Goal: Information Seeking & Learning: Learn about a topic

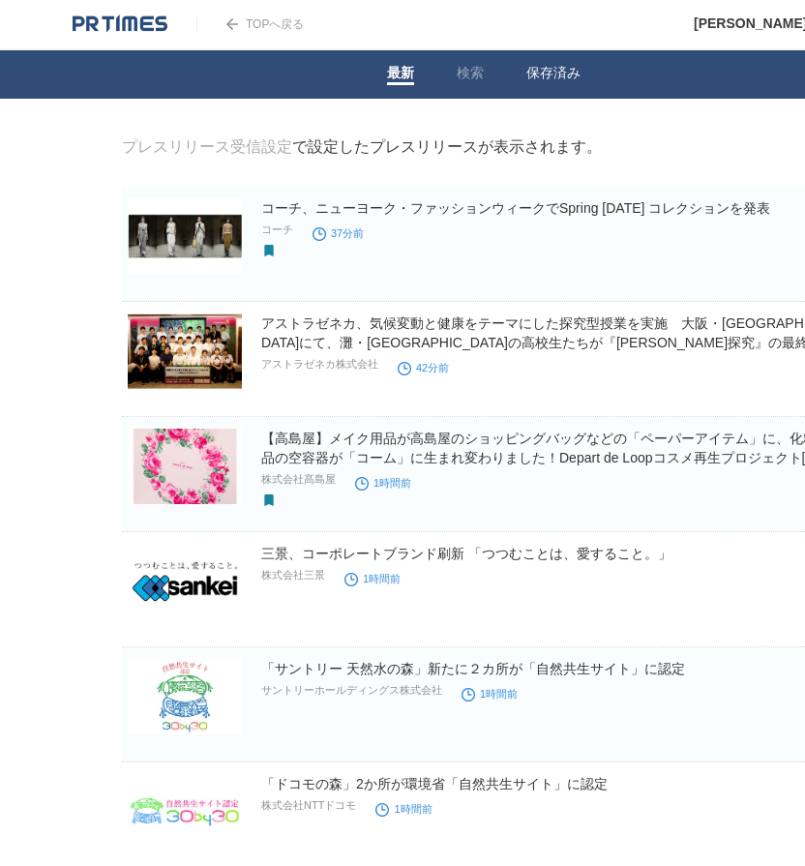
click at [556, 81] on link "保存済み" at bounding box center [554, 75] width 54 height 20
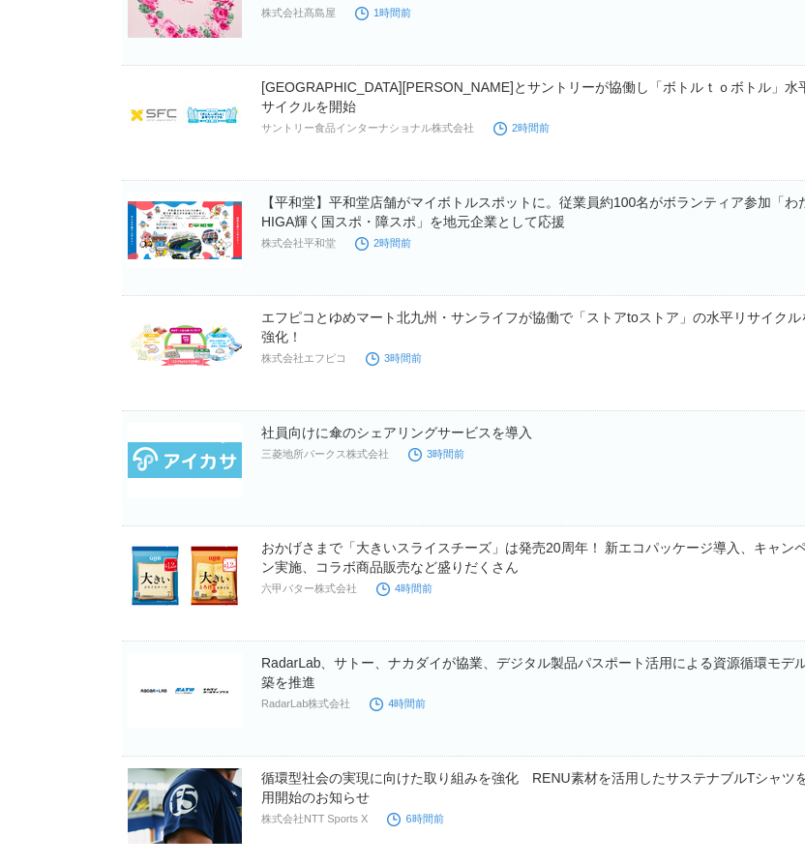
scroll to position [484, 0]
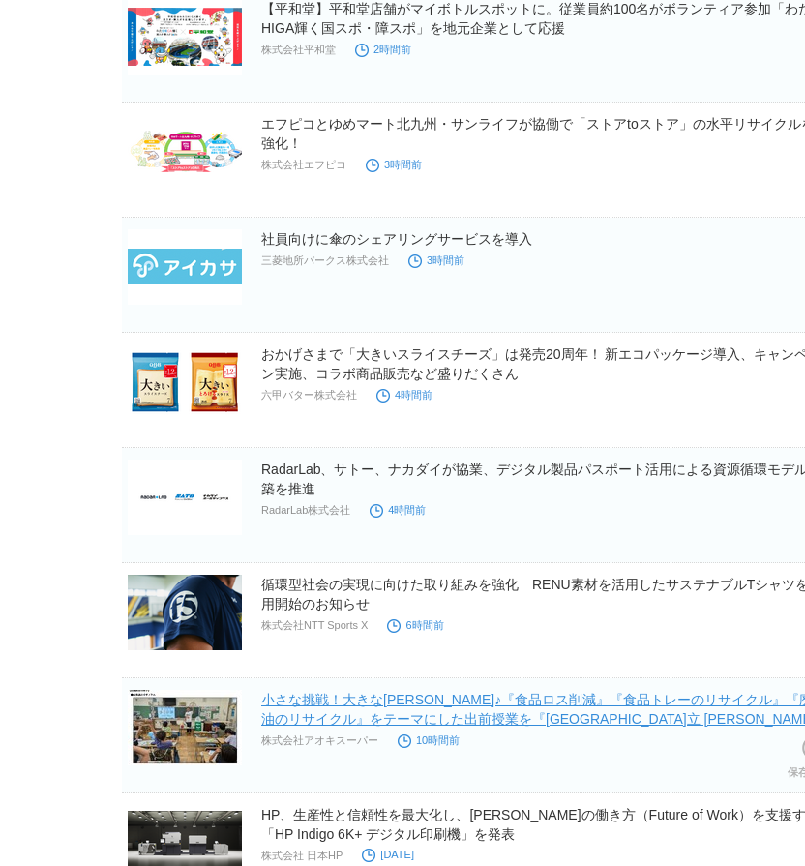
click at [475, 697] on link "小さな挑戦！大きな未来♪『食品ロス削減』『食品トレーのリサイクル』『廃食油のリサイクル』をテーマにした出前授業を『名古屋市立 五反田小学校』で実施！" at bounding box center [543, 719] width 565 height 54
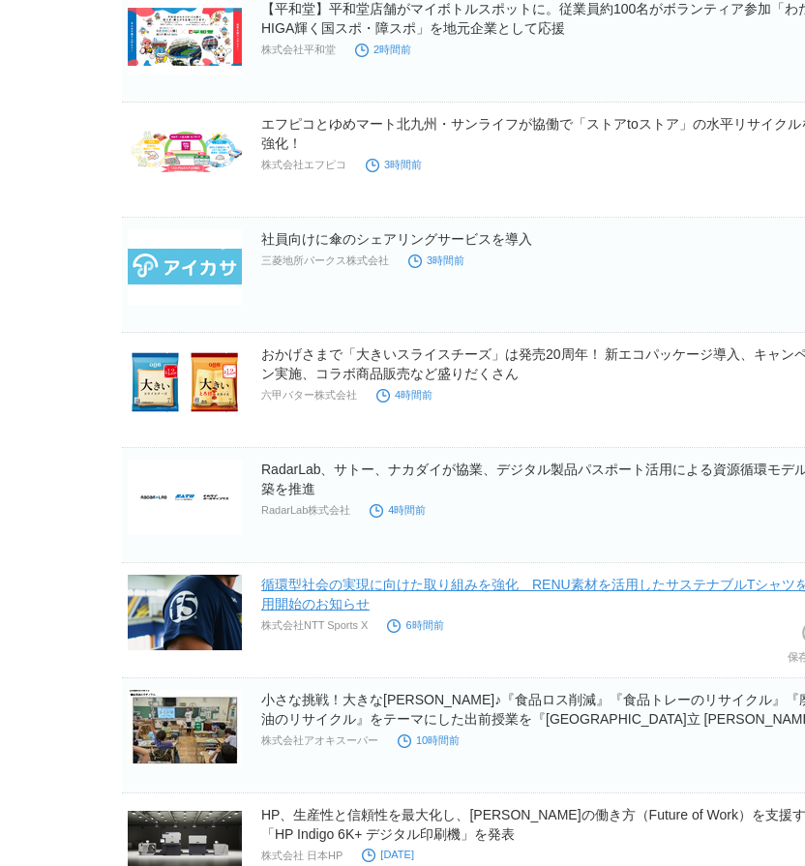
click at [460, 590] on link "循環型社会の実現に向けた取り組みを強化　RENU素材を活用したサステナブルTシャツを着用開始のお知らせ" at bounding box center [541, 594] width 561 height 35
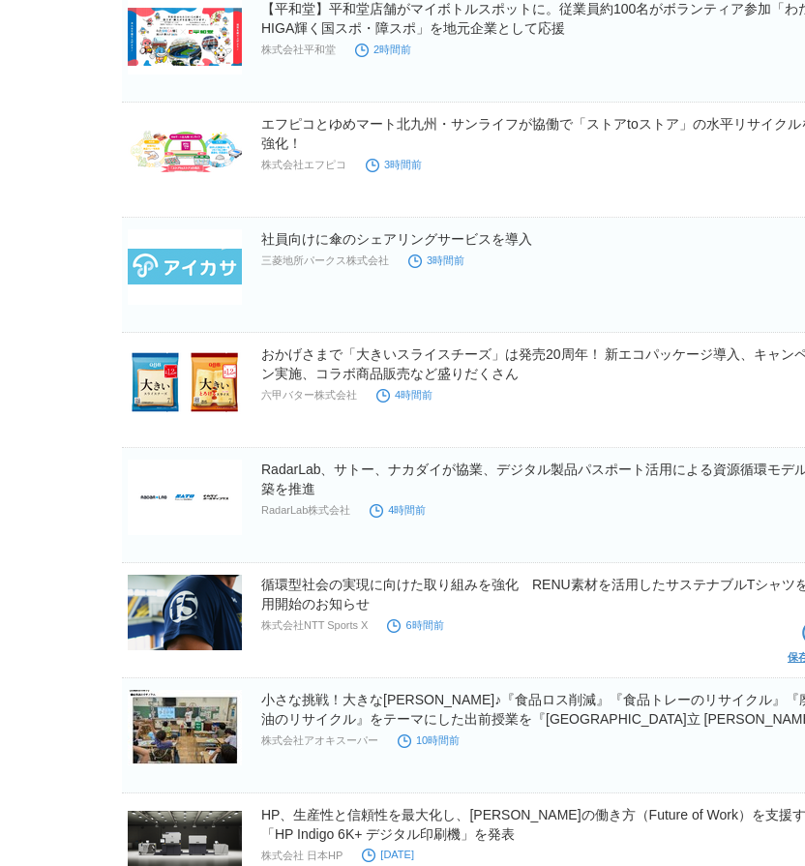
click at [799, 648] on link "保存を解除" at bounding box center [814, 647] width 53 height 62
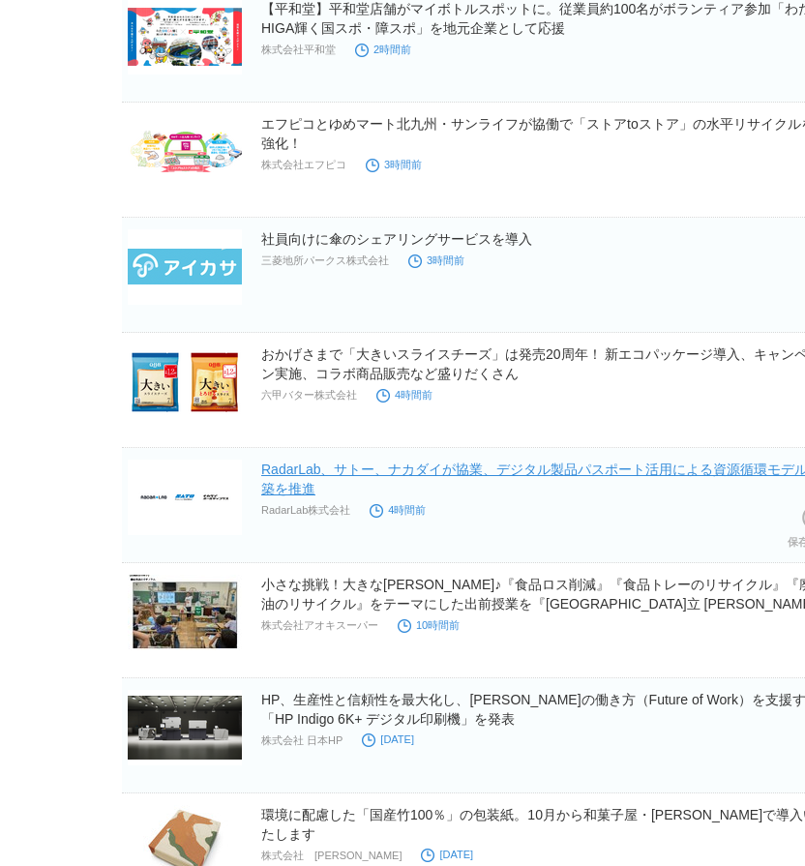
click at [495, 474] on link "RadarLab、サトー、ナカダイが協業、デジタル製品パスポート活用による資源循環モデル構築を推進" at bounding box center [541, 479] width 561 height 35
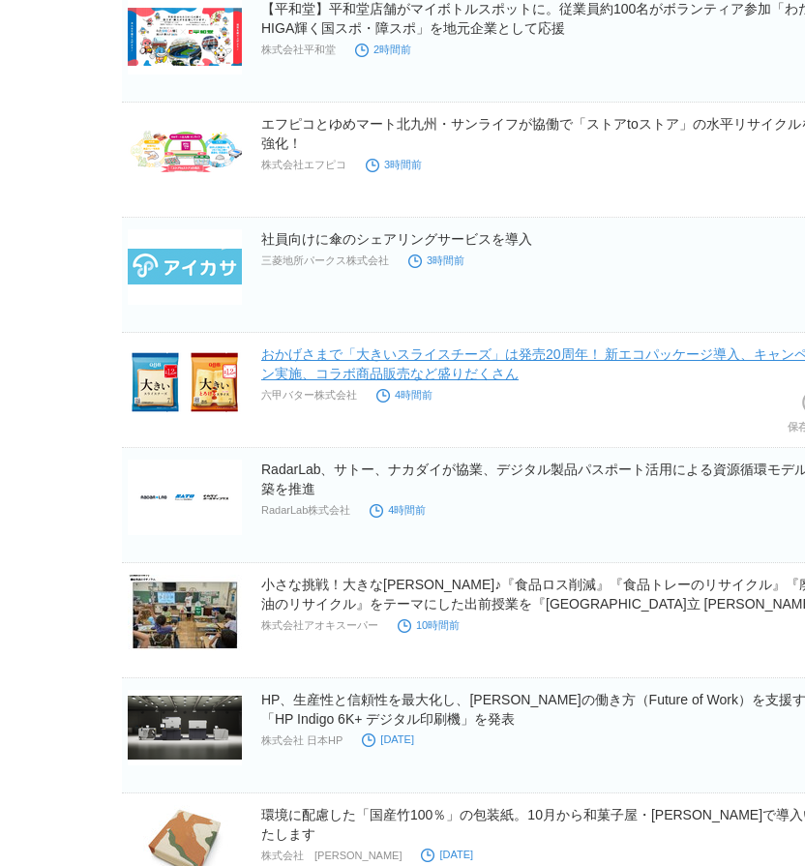
click at [323, 374] on link "おかげさまで「大きいスライスチーズ」は発売20周年！ 新エコパッケージ導入、キャンペーン実施、コラボ商品販売など盛りだくさん" at bounding box center [541, 364] width 560 height 35
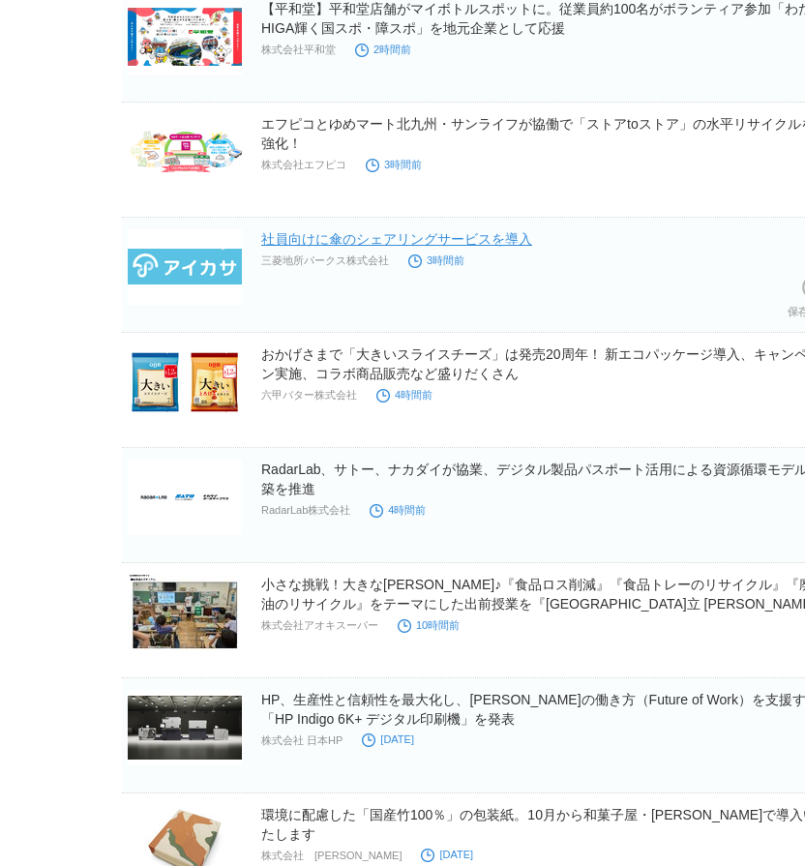
click at [365, 244] on link "社員向けに傘のシェアリングサービスを導入" at bounding box center [396, 238] width 271 height 15
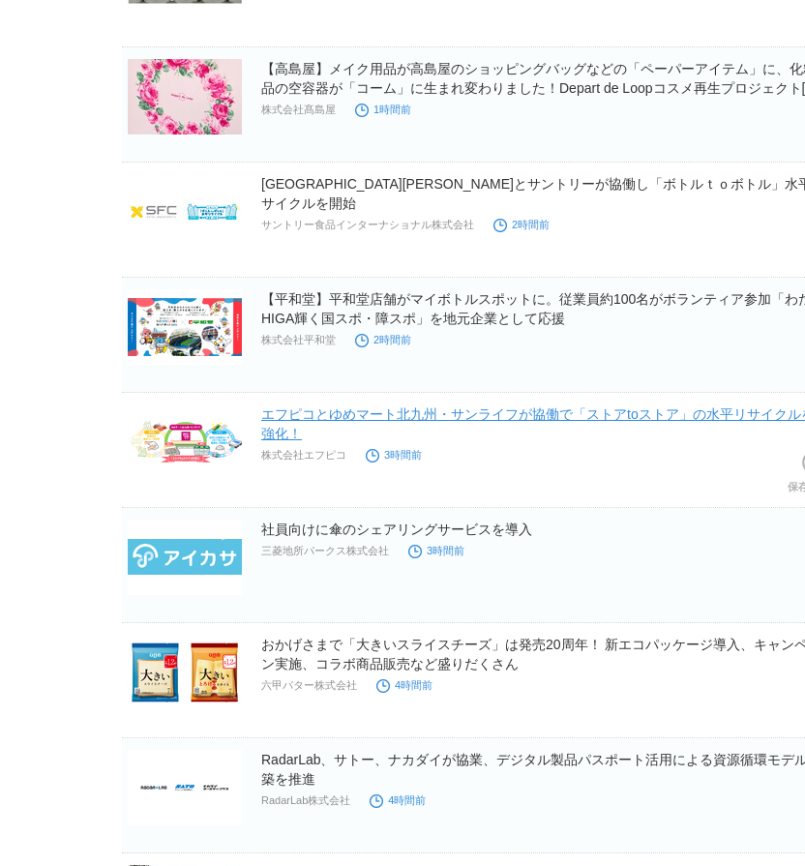
click at [347, 409] on link "エフピコとゆめマート北九州・サンライフが協働で「ストアtoストア」の水平リサイクルを強化！" at bounding box center [538, 424] width 554 height 35
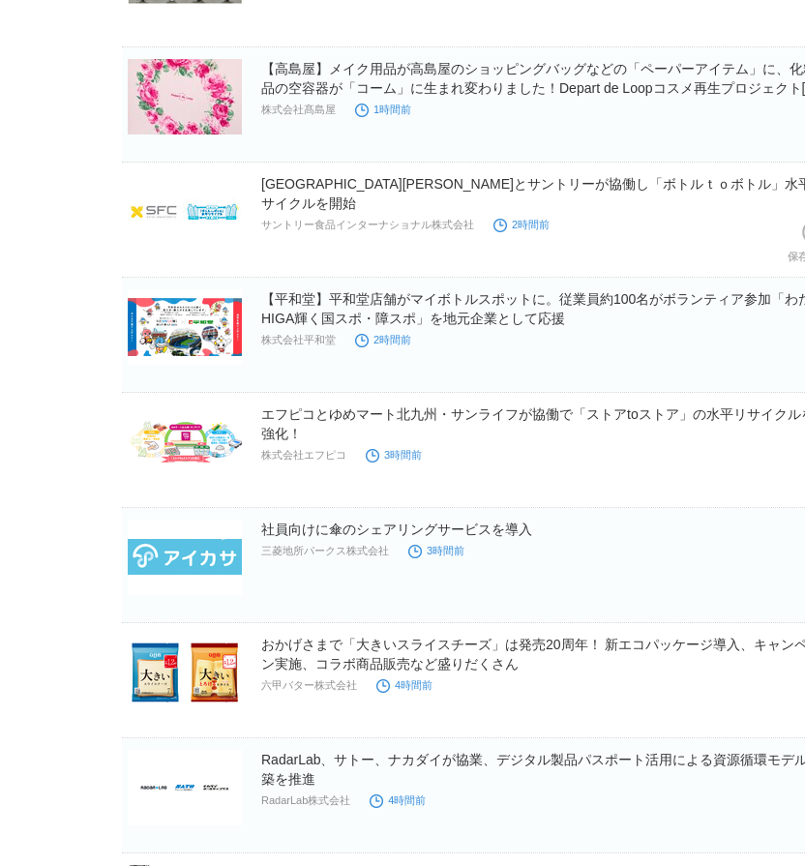
scroll to position [0, 0]
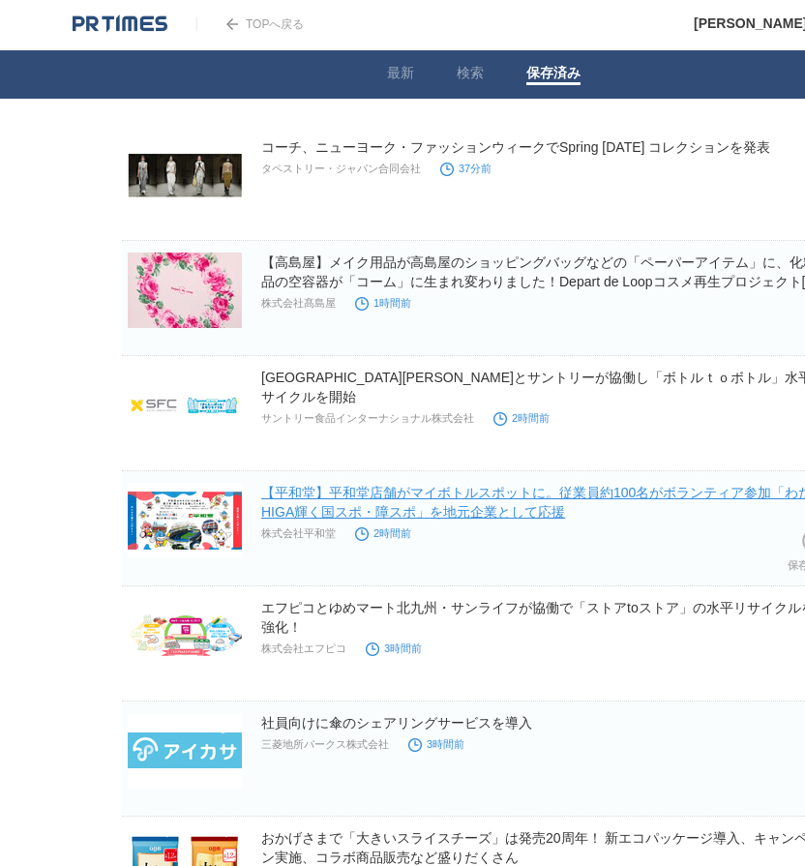
click at [464, 487] on link "【平和堂】平和堂店舗がマイボトルスポットに。従業員約100名がボランティア参加「わたSHIGA輝く国スポ・障スポ」を地元企業として応援" at bounding box center [541, 502] width 560 height 35
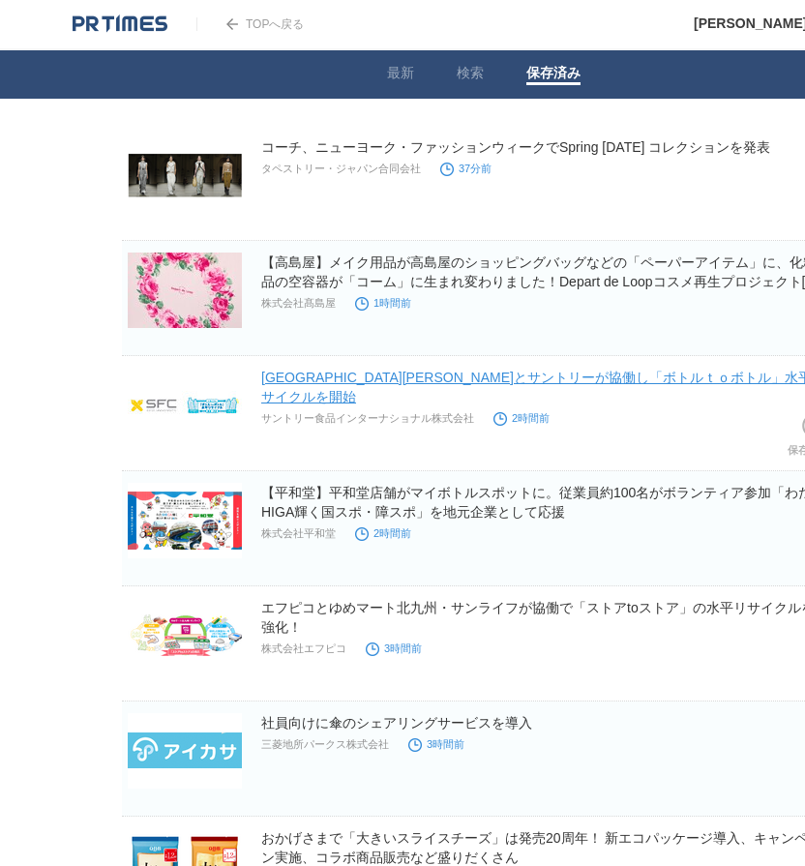
click at [383, 380] on link "[GEOGRAPHIC_DATA][PERSON_NAME]とサントリーが協働し「ボトルｔｏボトル」水平リサイクルを開始" at bounding box center [543, 387] width 564 height 35
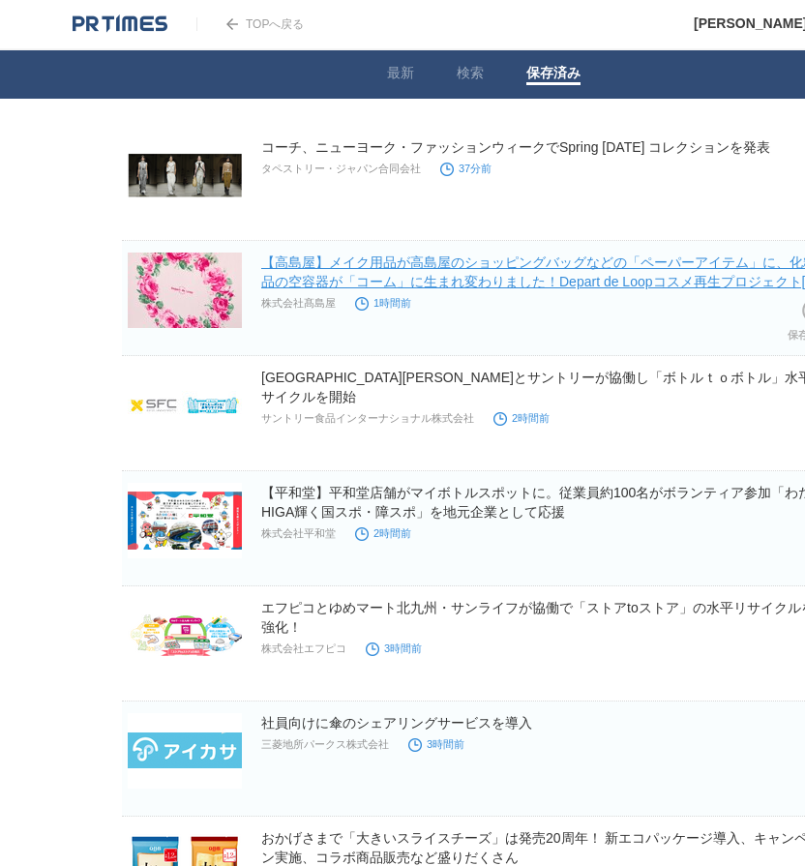
click at [377, 279] on link "【高島屋】メイク用品が高島屋のショッピングバッグなどの「ペーパーアイテム」に、化粧品の空容器が「コーム」に生まれ変わりました！Depart de Loopコス…" at bounding box center [542, 282] width 563 height 54
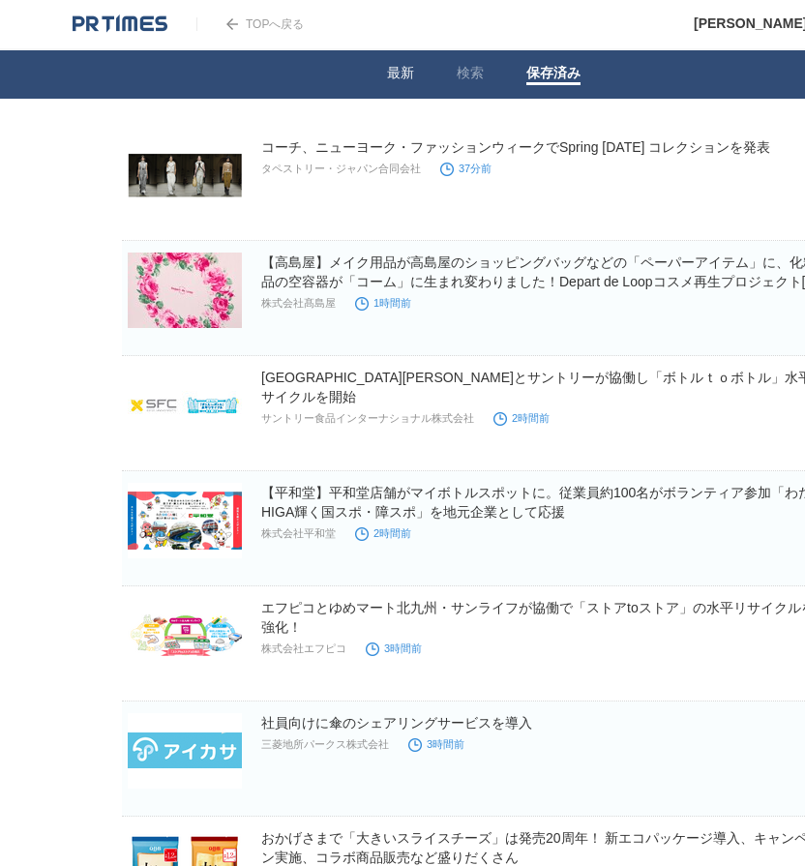
click at [379, 74] on li "最新" at bounding box center [401, 74] width 70 height 48
click at [394, 74] on link "最新" at bounding box center [400, 75] width 27 height 20
